Goal: Communication & Community: Answer question/provide support

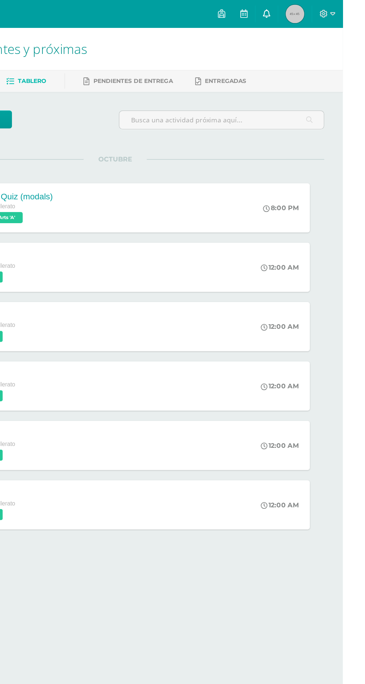
click at [307, 9] on icon at bounding box center [304, 10] width 6 height 7
click at [307, 11] on icon at bounding box center [304, 10] width 6 height 7
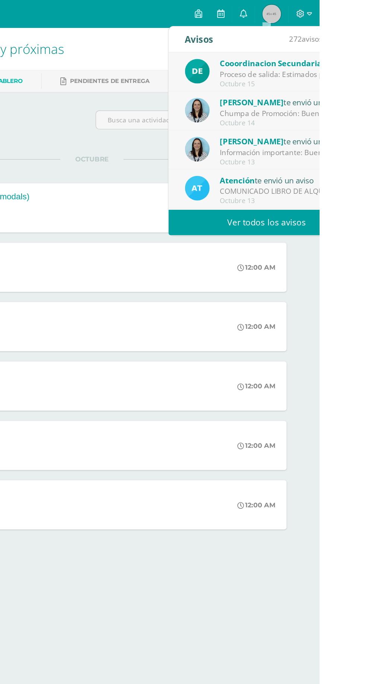
click at [283, 126] on div "[PERSON_NAME] te envió un aviso Información importante: Buenas tardes padres de…" at bounding box center [322, 120] width 131 height 25
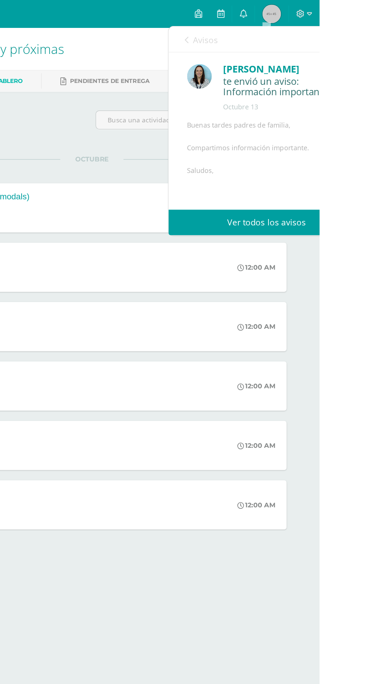
click at [263, 40] on link "Avisos" at bounding box center [270, 31] width 27 height 21
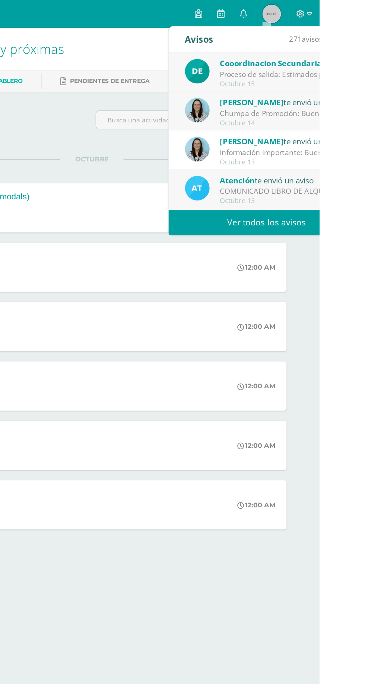
click at [286, 83] on span "[PERSON_NAME]" at bounding box center [310, 82] width 51 height 9
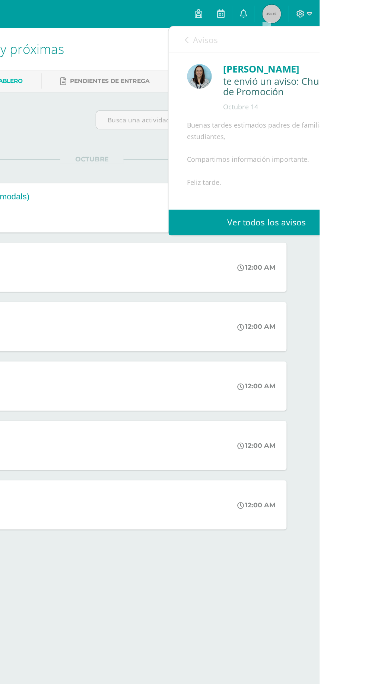
click at [262, 41] on link "Avisos" at bounding box center [270, 31] width 27 height 21
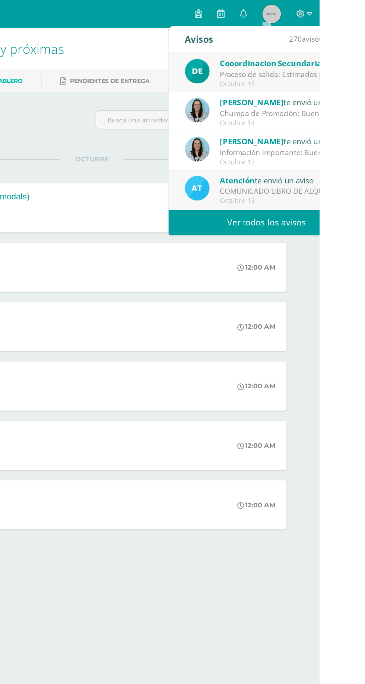
click at [277, 63] on div "Cooordinacion Secundaria te envió un aviso Proceso de salida: Estimados padres …" at bounding box center [322, 58] width 131 height 25
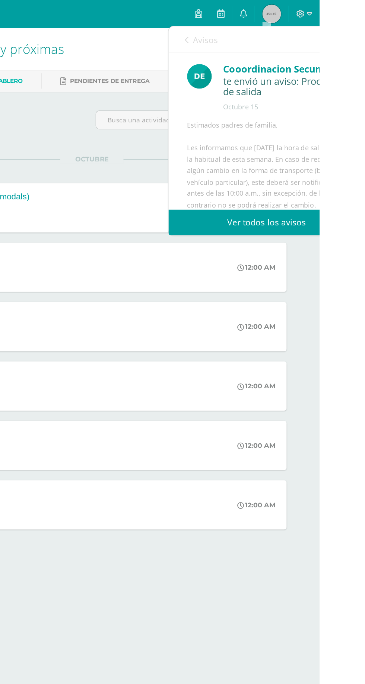
click at [276, 42] on link "Avisos" at bounding box center [270, 31] width 27 height 21
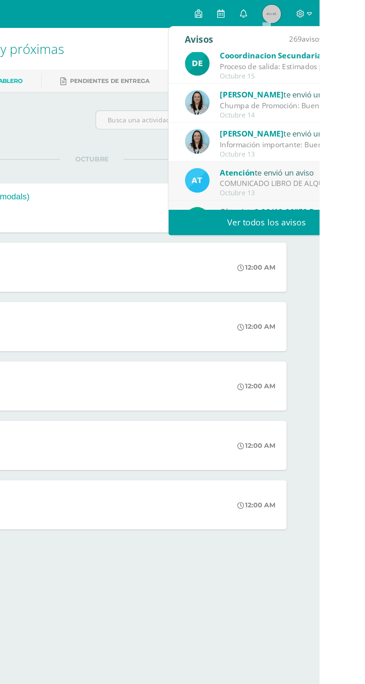
scroll to position [6, 0]
click at [301, 137] on span "Atención" at bounding box center [299, 139] width 28 height 9
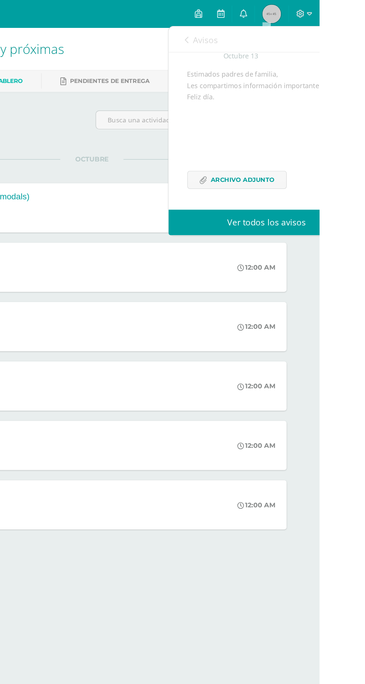
scroll to position [0, 0]
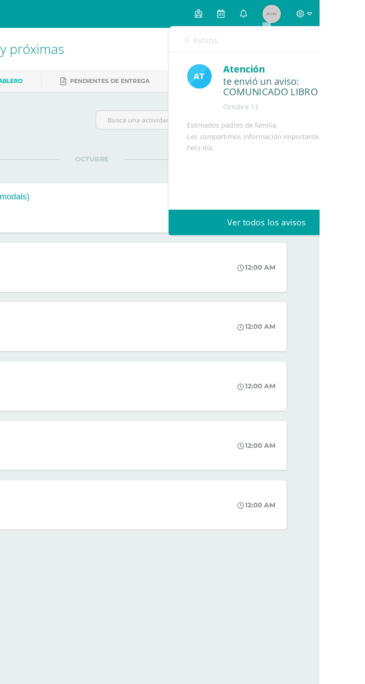
click at [258, 32] on icon at bounding box center [258, 32] width 3 height 6
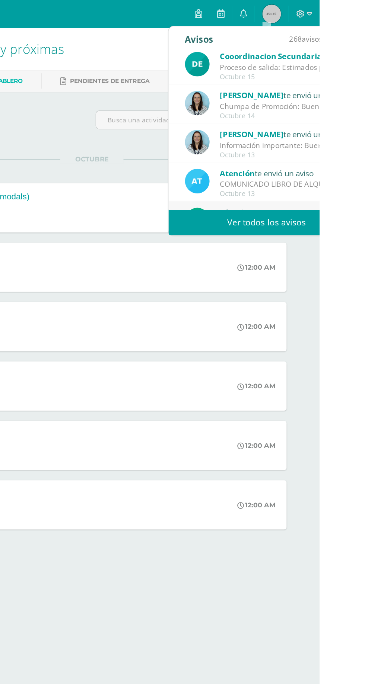
click at [269, 53] on img at bounding box center [267, 52] width 20 height 20
